Goal: Obtain resource: Obtain resource

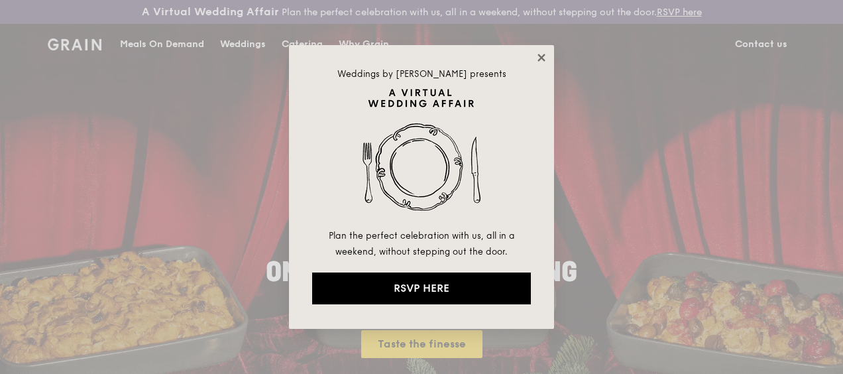
click at [545, 58] on icon at bounding box center [541, 58] width 12 height 12
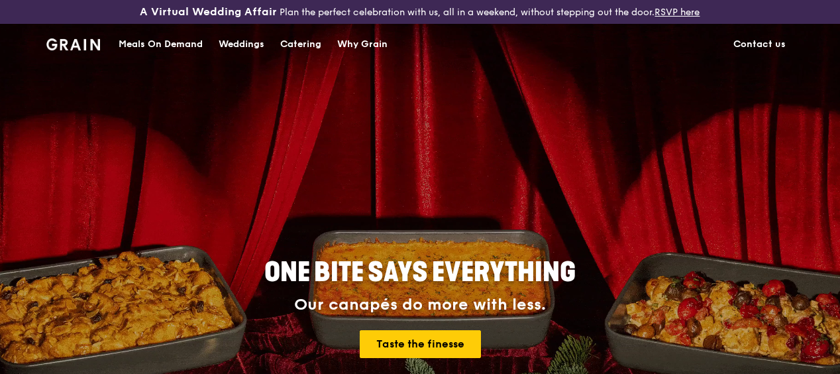
click at [293, 50] on div "Catering" at bounding box center [300, 45] width 41 height 40
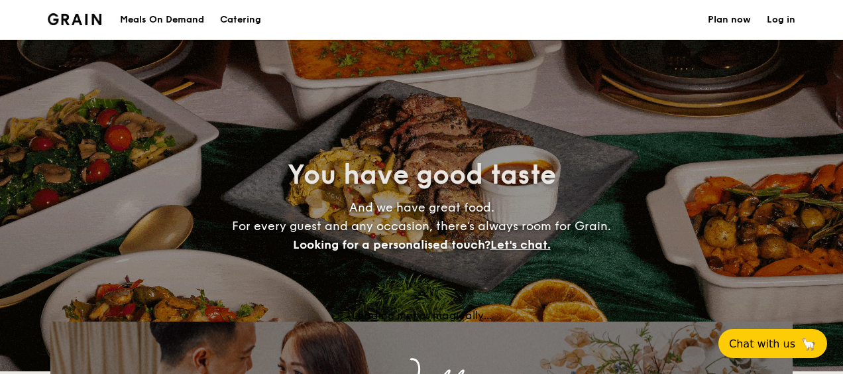
select select
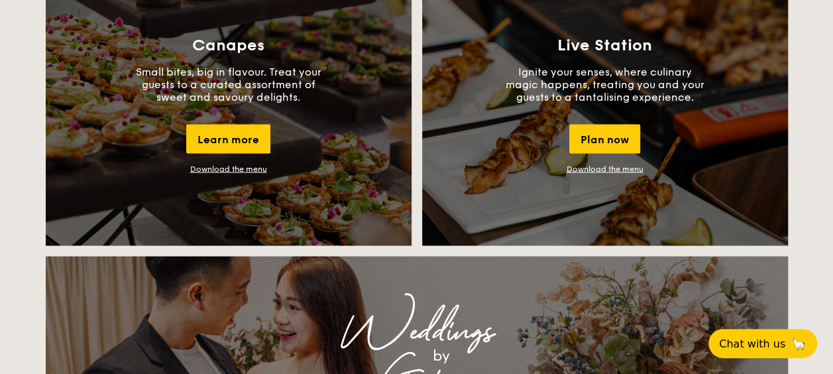
scroll to position [1259, 0]
click at [253, 171] on link "Download the menu" at bounding box center [228, 168] width 77 height 9
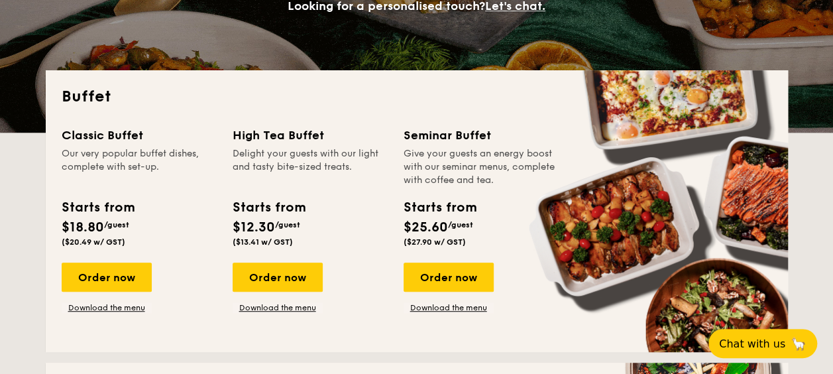
scroll to position [265, 0]
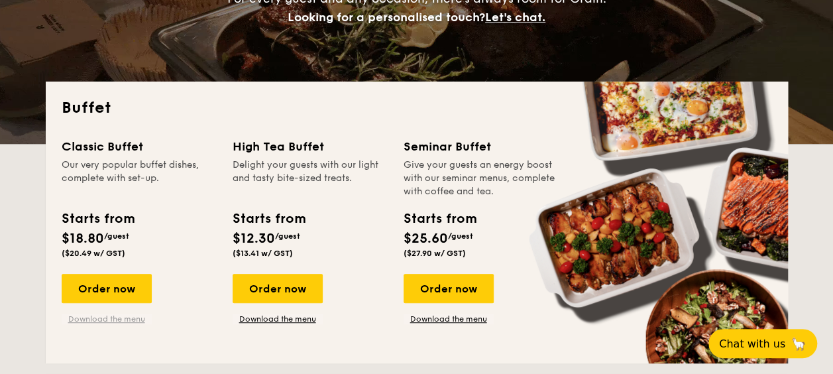
click at [109, 317] on link "Download the menu" at bounding box center [107, 318] width 90 height 11
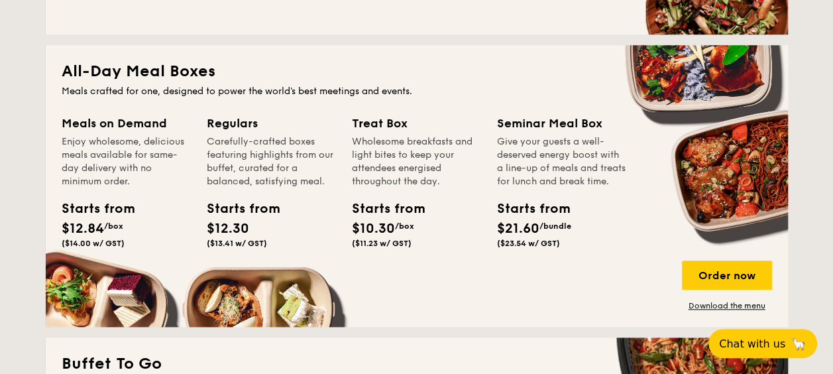
scroll to position [596, 0]
